Goal: Find contact information: Find contact information

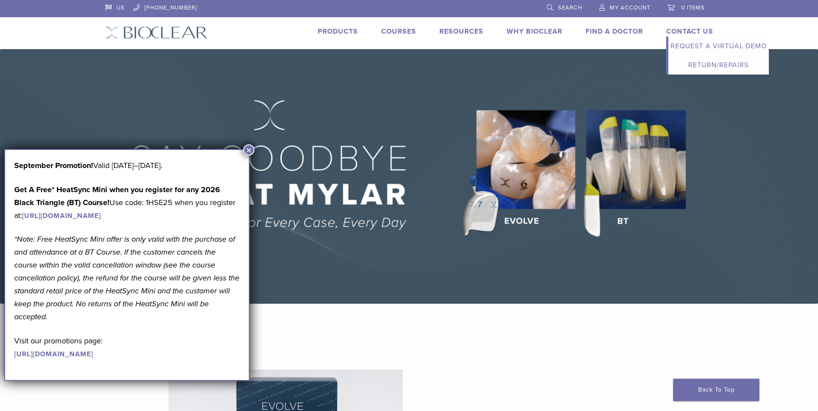
click at [693, 31] on link "Contact Us" at bounding box center [689, 31] width 47 height 9
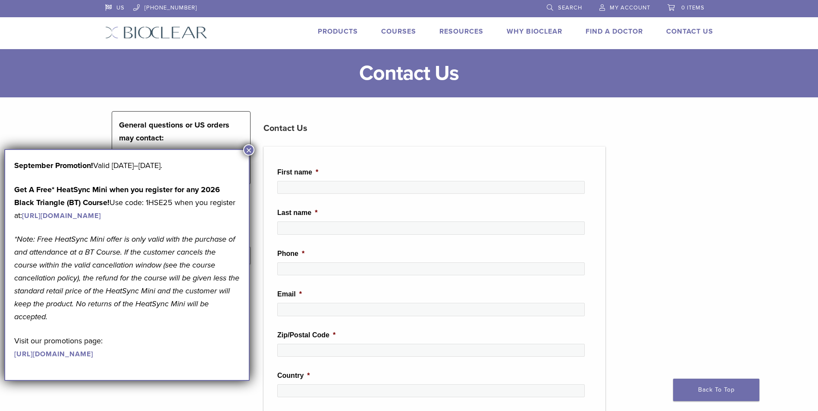
click at [253, 152] on button "×" at bounding box center [248, 149] width 11 height 11
